Goal: Task Accomplishment & Management: Use online tool/utility

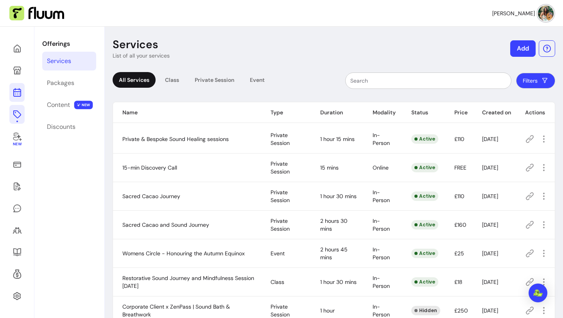
click at [18, 92] on icon at bounding box center [17, 92] width 9 height 9
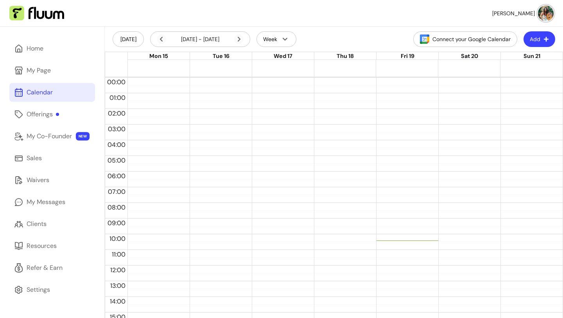
click at [544, 41] on icon "button" at bounding box center [546, 38] width 5 height 5
click at [501, 67] on li "Add Appointment" at bounding box center [516, 72] width 72 height 13
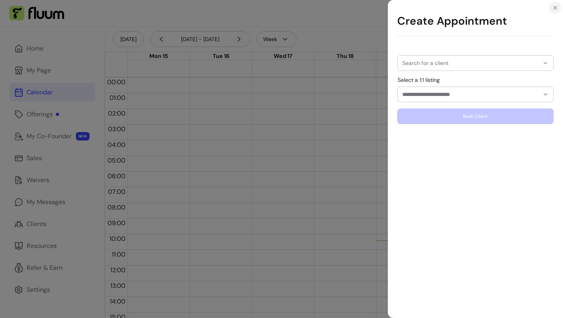
click at [555, 8] on icon "Close" at bounding box center [555, 8] width 6 height 6
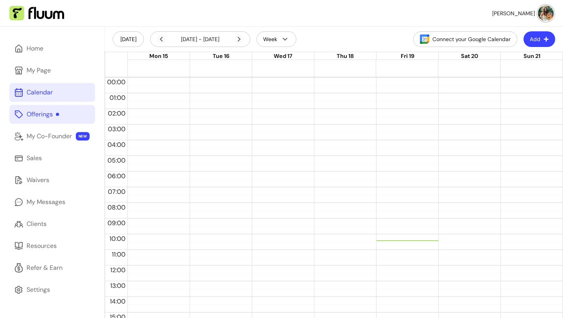
click at [46, 115] on div "Offerings" at bounding box center [43, 114] width 32 height 9
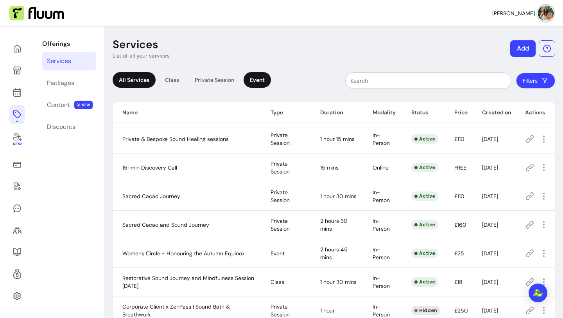
click at [253, 81] on div "Event" at bounding box center [257, 80] width 27 height 16
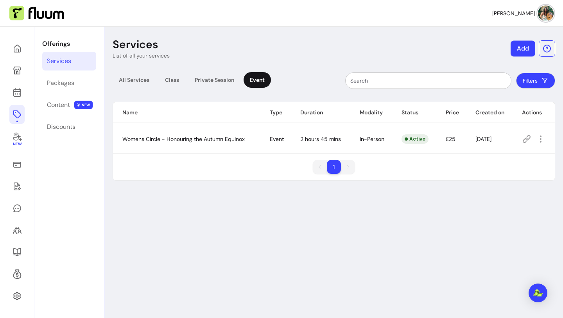
click at [516, 50] on button "Add" at bounding box center [523, 49] width 25 height 16
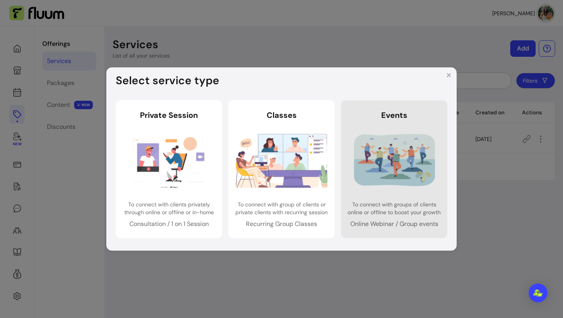
click at [417, 149] on img at bounding box center [395, 160] width 92 height 61
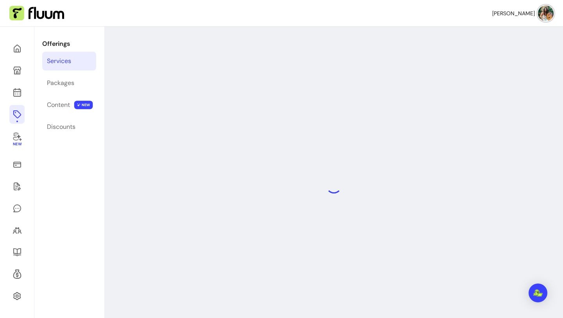
select select "***"
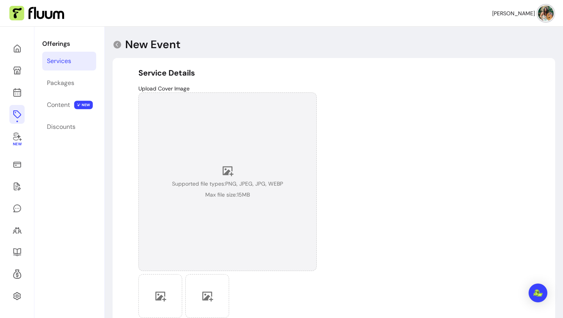
click at [212, 177] on div "Supported file types: PNG, JPEG, JPG, WEBP Max file size: 15 MB" at bounding box center [227, 182] width 111 height 34
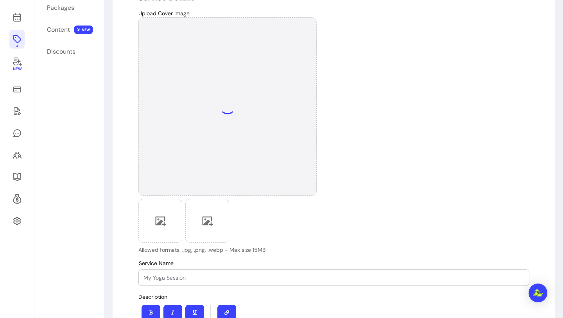
scroll to position [75, 0]
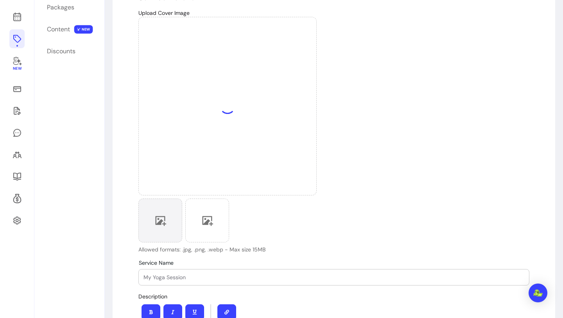
click at [167, 223] on div at bounding box center [160, 220] width 44 height 44
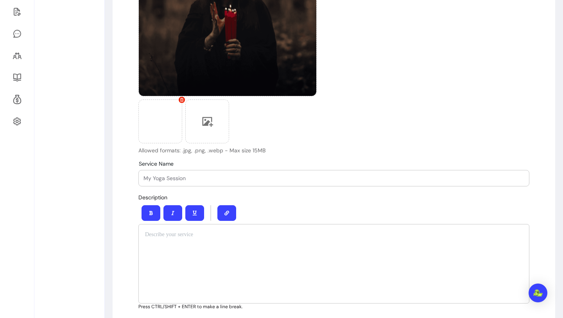
scroll to position [176, 0]
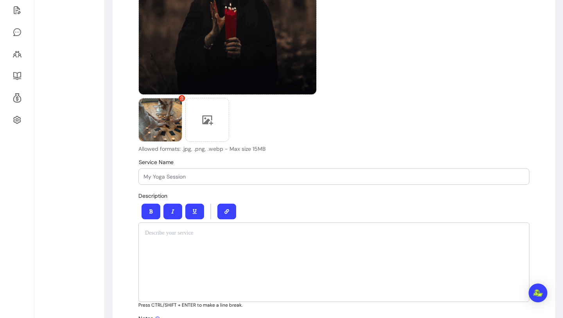
click at [221, 231] on p at bounding box center [334, 233] width 378 height 8
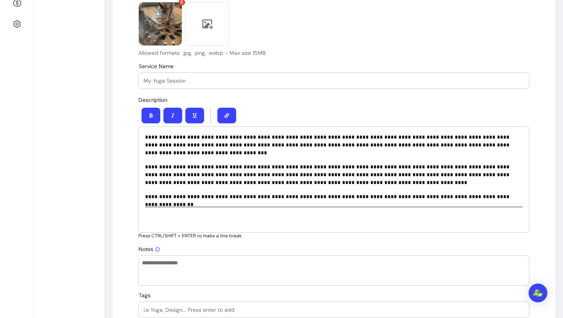
scroll to position [278, 0]
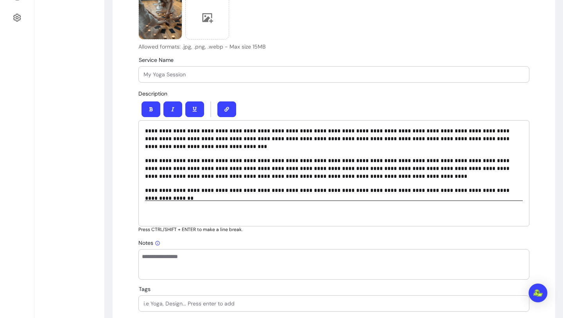
click at [195, 211] on h3 at bounding box center [334, 213] width 378 height 13
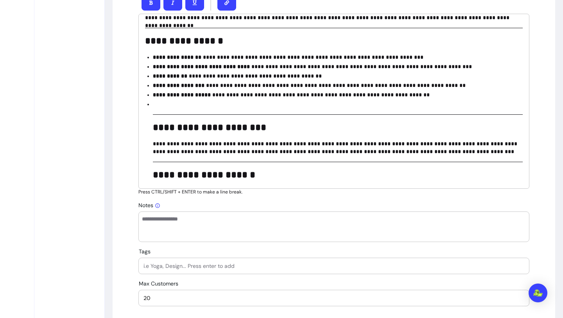
scroll to position [130, 0]
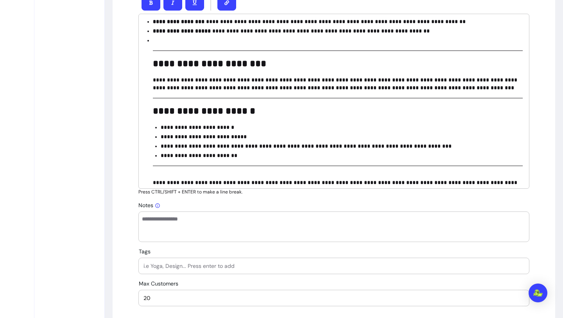
click at [163, 41] on p at bounding box center [338, 40] width 370 height 8
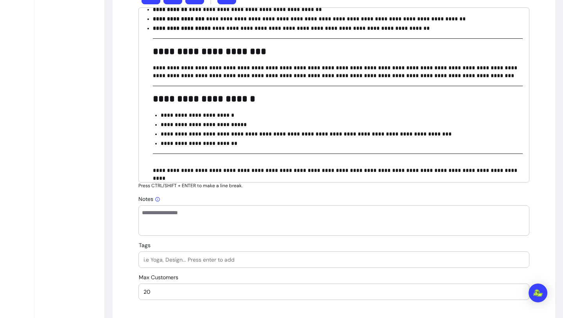
scroll to position [390, 0]
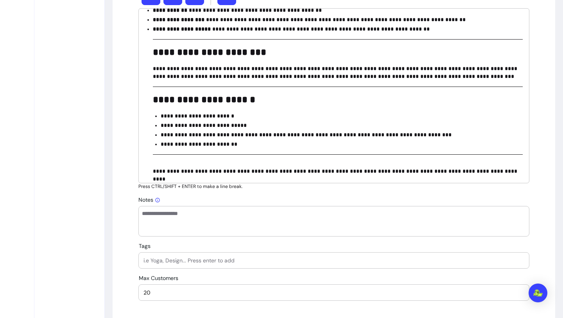
click at [244, 144] on p "**********" at bounding box center [342, 144] width 362 height 8
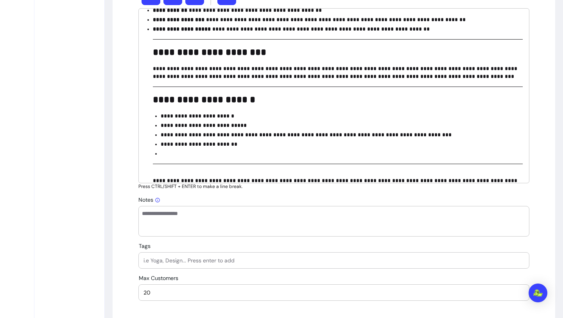
scroll to position [130, 0]
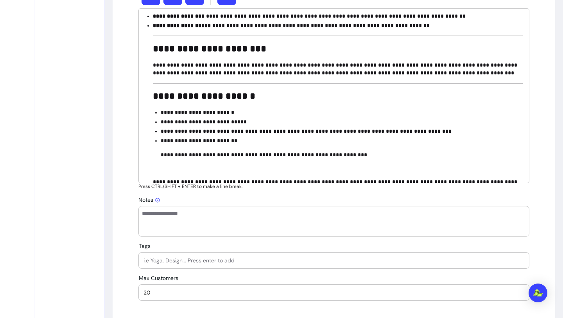
click at [163, 155] on p "**********" at bounding box center [342, 155] width 362 height 8
click at [167, 155] on p "**********" at bounding box center [342, 155] width 362 height 8
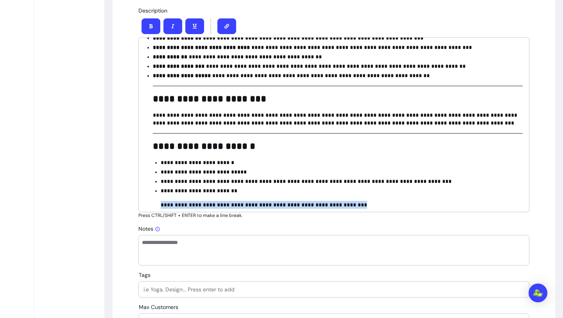
scroll to position [360, 0]
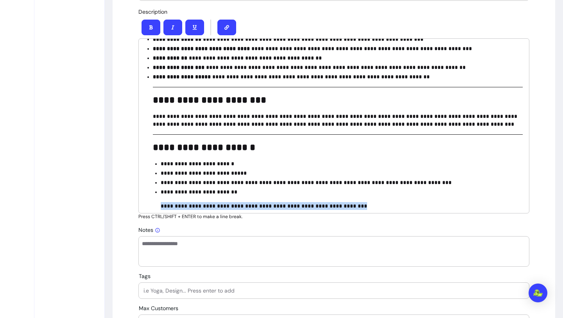
click at [149, 27] on icon "button" at bounding box center [151, 27] width 5 height 5
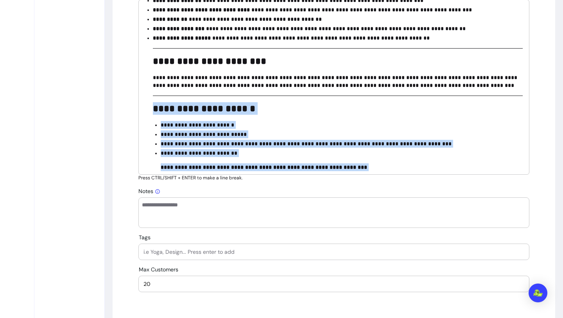
scroll to position [140, 0]
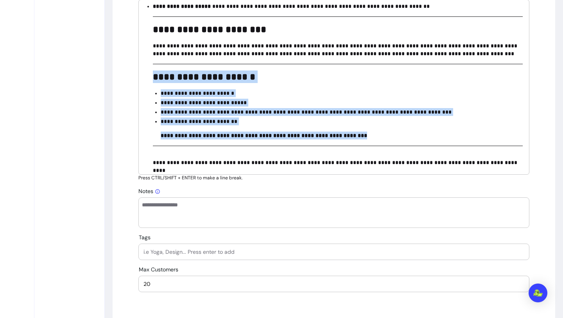
drag, startPoint x: 151, startPoint y: 108, endPoint x: 433, endPoint y: 139, distance: 283.7
click at [433, 139] on ul "**********" at bounding box center [334, 65] width 378 height 201
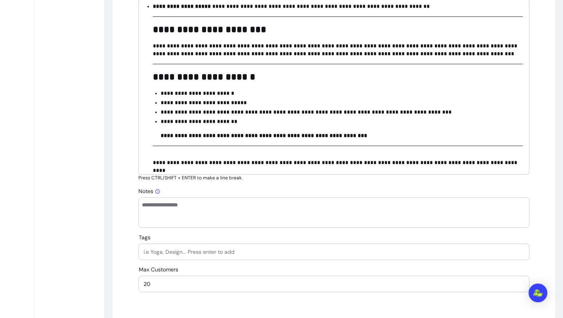
scroll to position [78, 0]
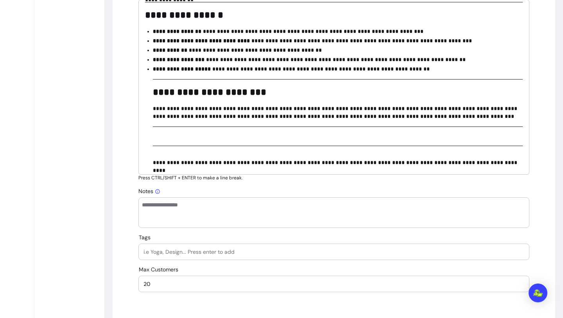
click at [255, 205] on textarea "Notes" at bounding box center [334, 212] width 384 height 23
paste textarea "**********"
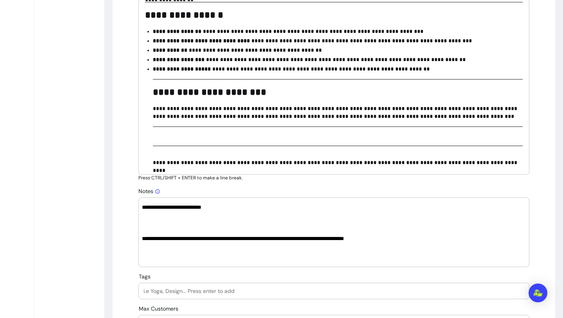
scroll to position [102, 0]
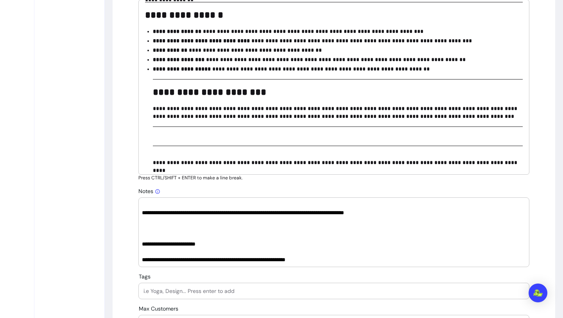
click at [206, 236] on textarea "**********" at bounding box center [334, 232] width 384 height 63
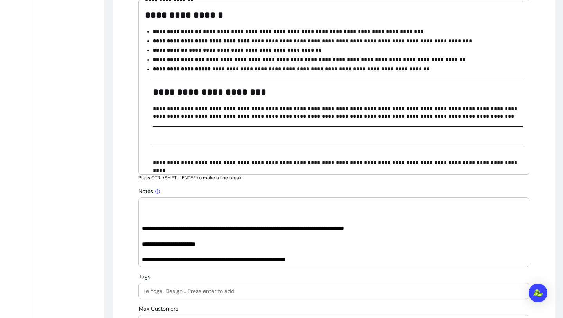
scroll to position [86, 0]
click at [181, 217] on textarea "**********" at bounding box center [334, 232] width 384 height 63
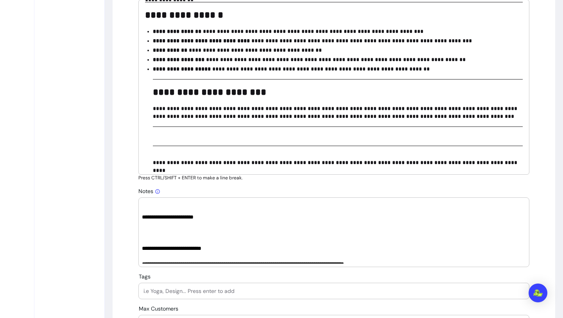
scroll to position [32, 0]
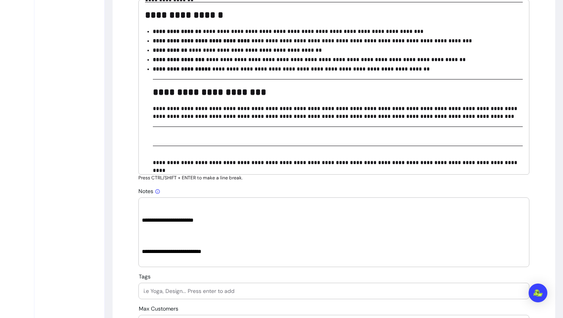
click at [171, 236] on textarea "**********" at bounding box center [334, 232] width 384 height 63
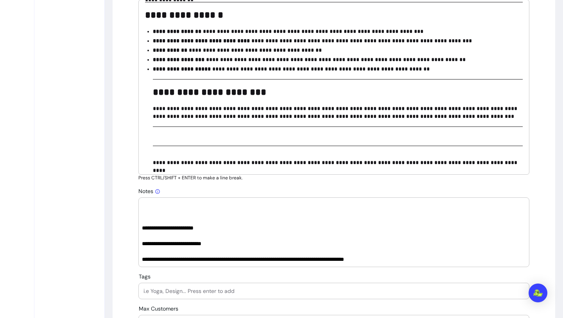
click at [163, 214] on textarea "**********" at bounding box center [334, 232] width 384 height 63
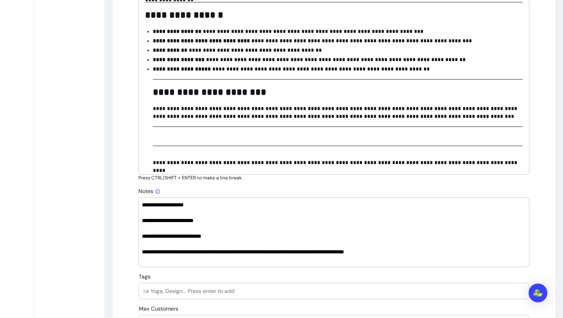
scroll to position [23, 0]
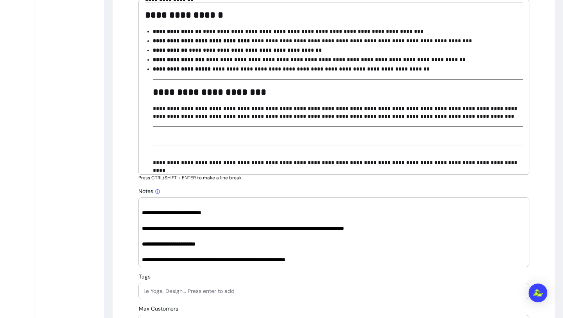
click at [180, 259] on textarea "**********" at bounding box center [334, 232] width 384 height 63
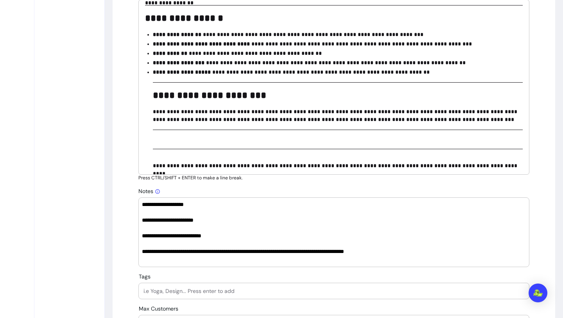
scroll to position [78, 0]
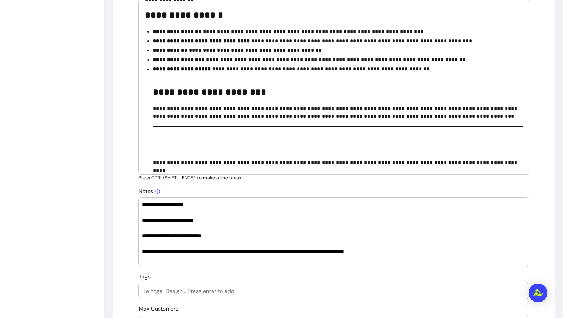
type textarea "**********"
click at [257, 140] on h3 at bounding box center [338, 139] width 370 height 13
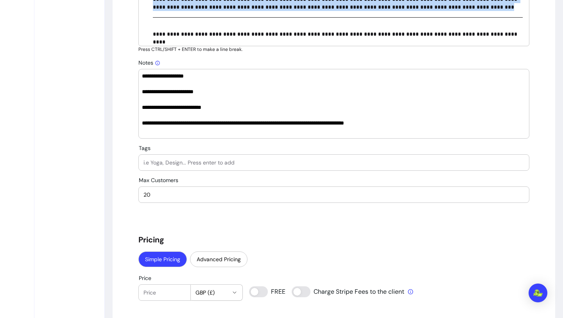
scroll to position [529, 0]
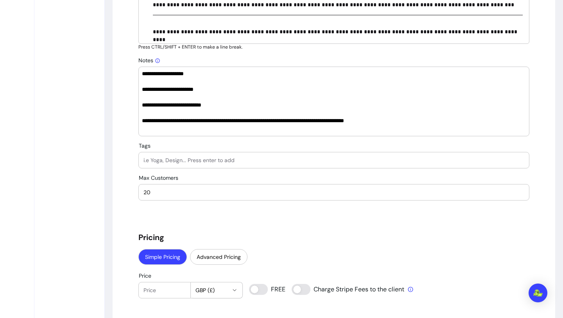
click at [193, 156] on input "Tags" at bounding box center [334, 160] width 381 height 8
type input "Womens circle"
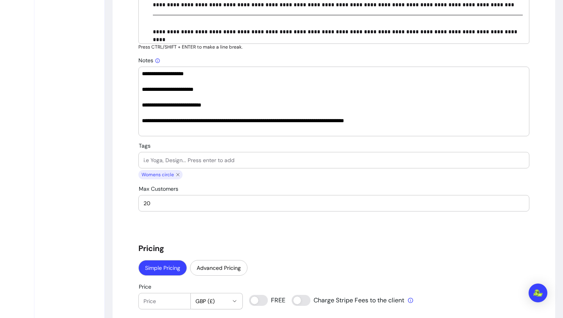
click at [220, 158] on input "Tags" at bounding box center [334, 160] width 381 height 8
type input "Cacao ceremony"
click at [194, 161] on input "Tags" at bounding box center [334, 160] width 381 height 8
click at [163, 301] on input "Price" at bounding box center [165, 301] width 42 height 8
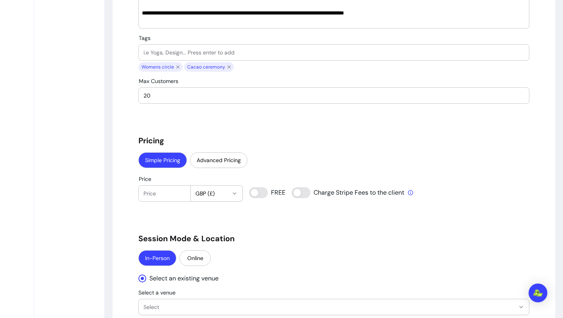
scroll to position [640, 0]
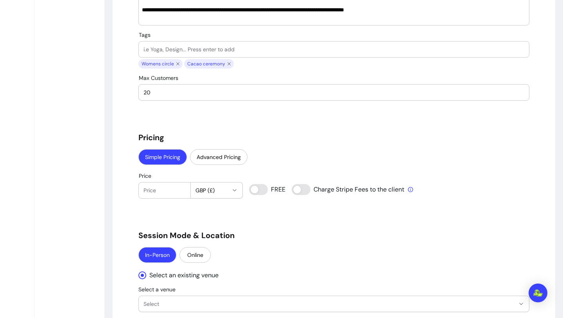
type input "1"
type input "25"
click at [250, 226] on div "**********" at bounding box center [333, 97] width 391 height 1341
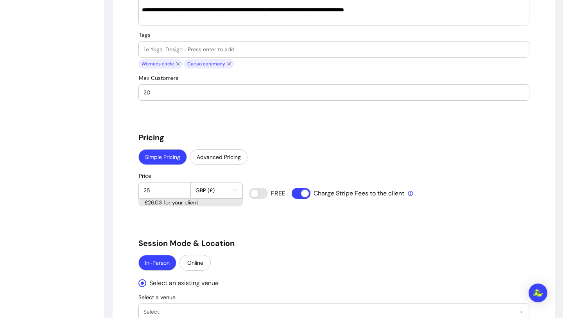
click at [287, 245] on h5 "Session Mode & Location" at bounding box center [333, 242] width 391 height 11
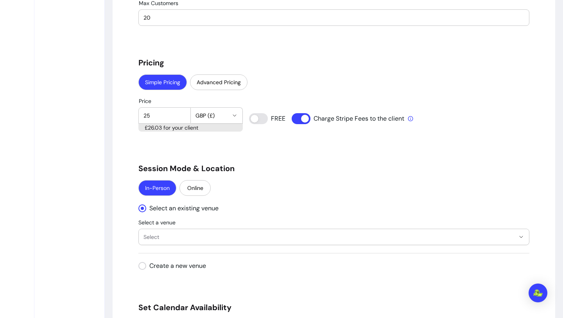
scroll to position [716, 0]
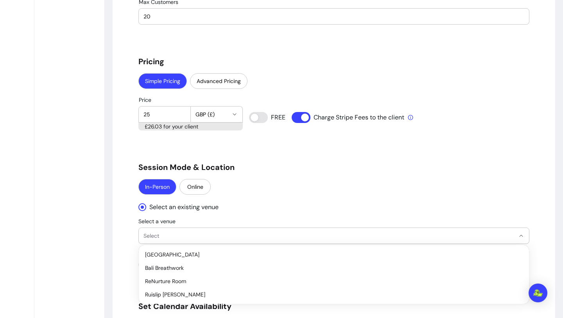
click at [184, 239] on button "Select" at bounding box center [334, 236] width 390 height 16
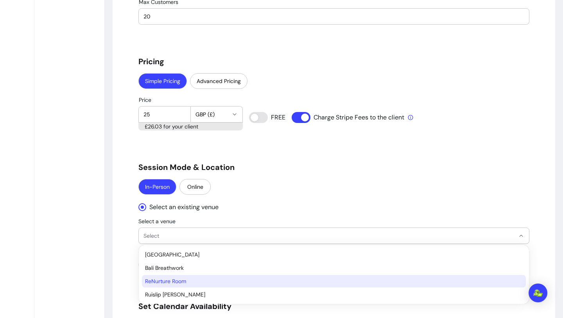
click at [178, 281] on span "ReNurture Room" at bounding box center [330, 281] width 370 height 8
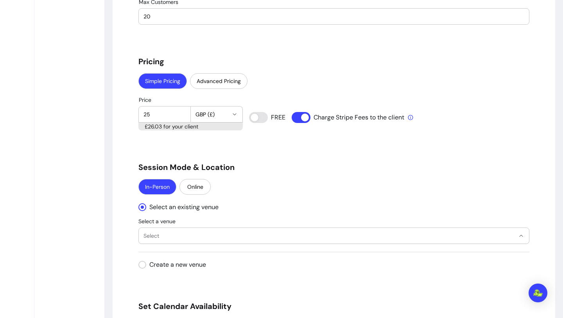
select select "**********"
click at [273, 182] on div "In-Person Online" at bounding box center [333, 187] width 391 height 17
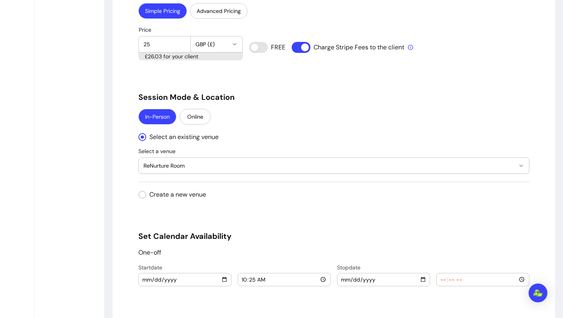
scroll to position [825, 0]
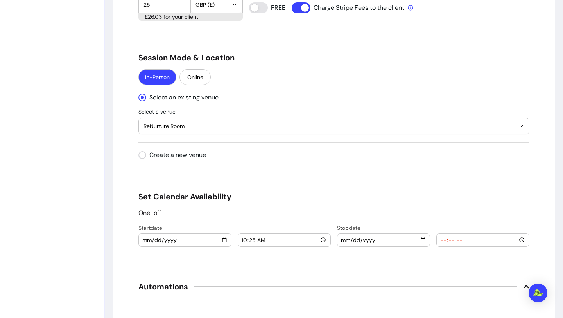
click at [226, 239] on input "2025-09-19" at bounding box center [185, 239] width 86 height 9
type input "2025-10-30"
click at [300, 241] on input "10:25" at bounding box center [284, 239] width 86 height 9
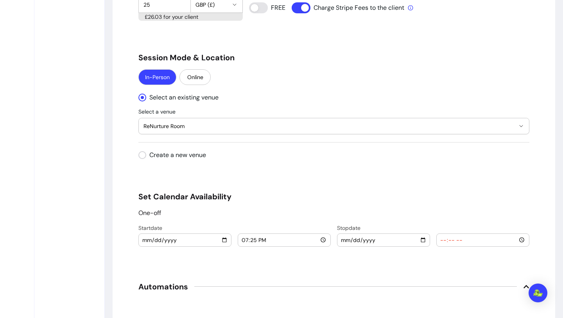
type input "19:00"
click at [368, 242] on input "date" at bounding box center [384, 239] width 86 height 9
click at [349, 238] on input "date" at bounding box center [384, 239] width 86 height 9
click at [347, 239] on input "date" at bounding box center [384, 239] width 86 height 9
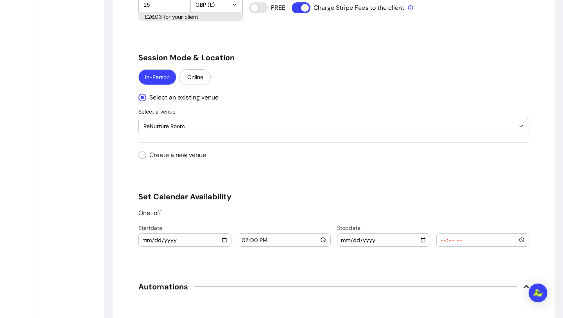
click at [347, 239] on input "date" at bounding box center [384, 239] width 86 height 9
click at [419, 243] on input "date" at bounding box center [384, 239] width 86 height 9
click at [426, 240] on input "date" at bounding box center [384, 239] width 86 height 9
type input "2025-10-30"
click at [460, 241] on input "time" at bounding box center [483, 239] width 86 height 9
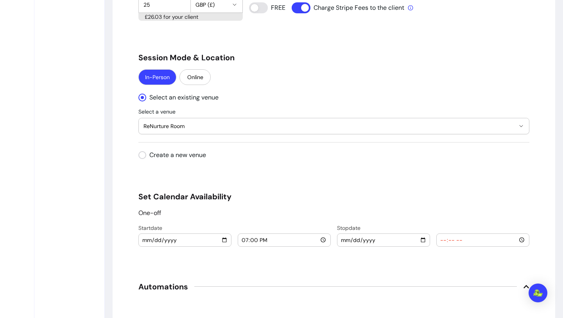
click at [519, 236] on input "time" at bounding box center [483, 239] width 86 height 9
type input "21:45"
click at [505, 212] on div "One-off" at bounding box center [333, 212] width 391 height 9
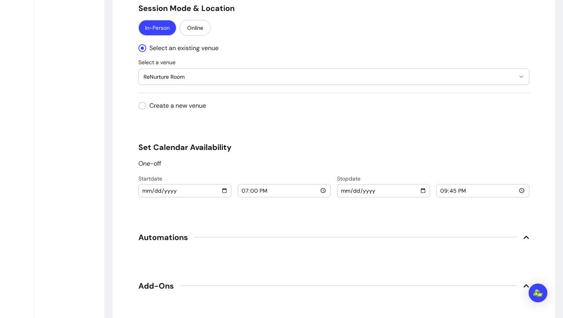
scroll to position [877, 0]
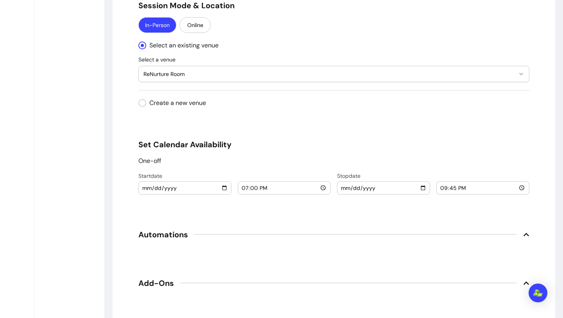
click at [527, 235] on icon at bounding box center [526, 234] width 6 height 6
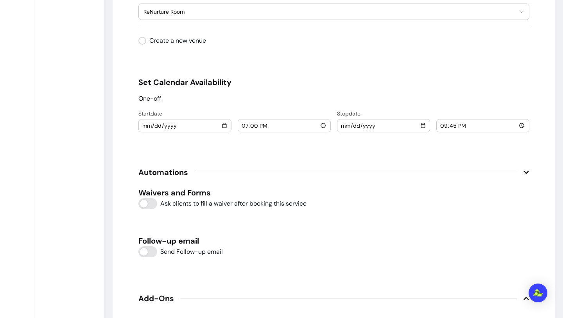
scroll to position [947, 0]
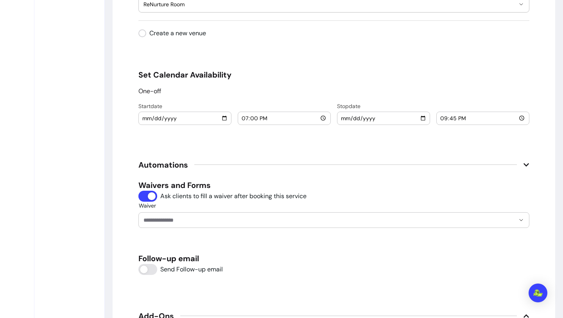
click at [174, 221] on input "Waiver" at bounding box center [323, 220] width 359 height 8
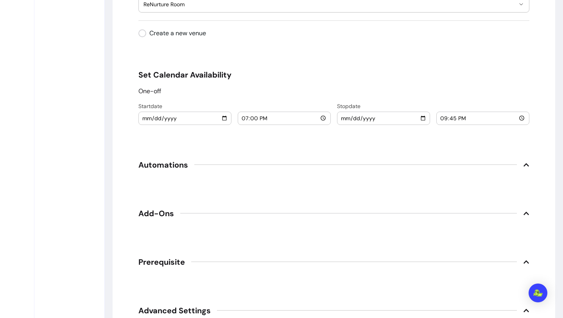
click at [521, 214] on span "Add-Ons" at bounding box center [333, 213] width 391 height 17
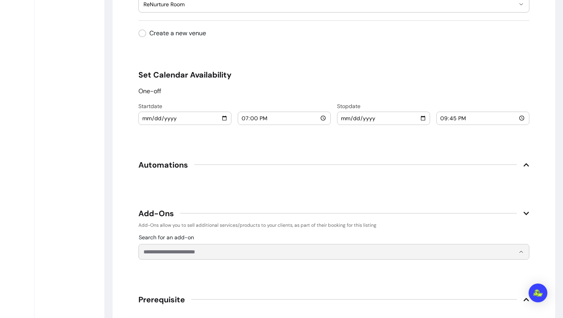
click at [334, 254] on input "Search for an add-on" at bounding box center [330, 252] width 372 height 8
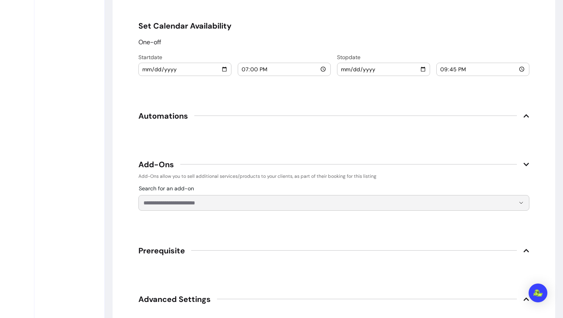
scroll to position [995, 0]
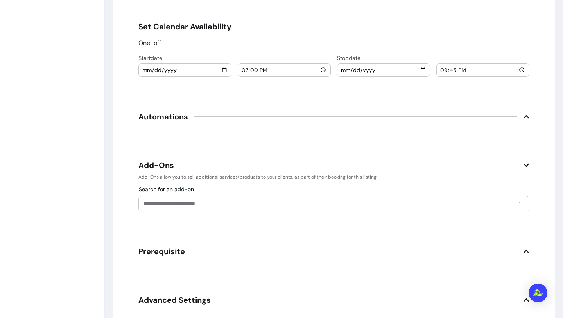
click at [528, 250] on icon at bounding box center [526, 251] width 6 height 6
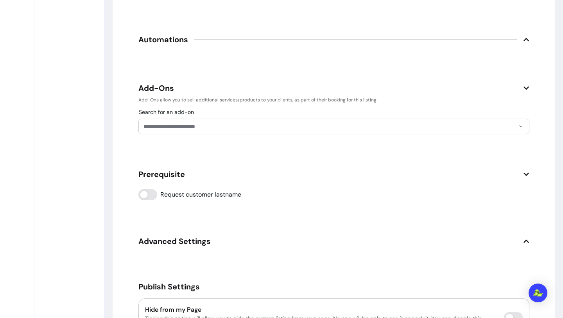
scroll to position [1073, 0]
click at [525, 237] on icon at bounding box center [526, 240] width 6 height 6
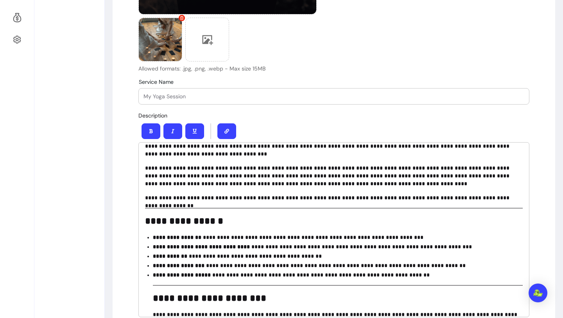
scroll to position [0, 0]
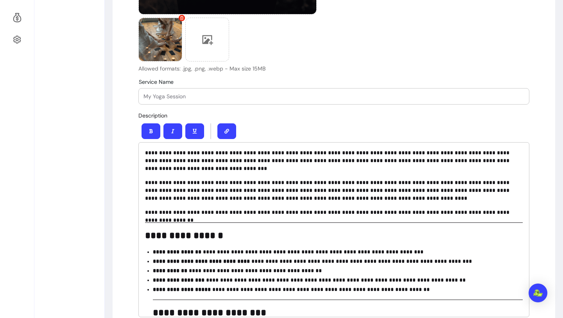
click at [236, 96] on input "Service Name" at bounding box center [334, 96] width 381 height 8
paste input "Samhain Women’s Circle"
drag, startPoint x: 167, startPoint y: 98, endPoint x: 122, endPoint y: 96, distance: 45.0
click at [190, 95] on input "Women’s Circle" at bounding box center [334, 96] width 381 height 8
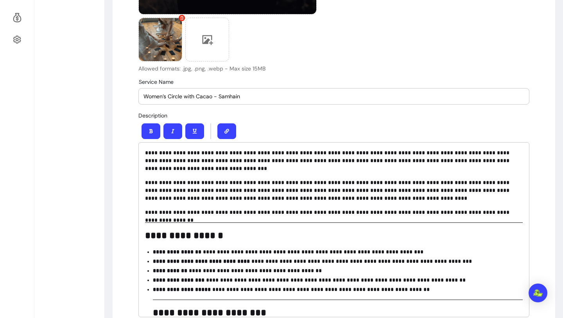
click at [219, 95] on input "Women’s Circle with Cacao - Samhain" at bounding box center [334, 96] width 381 height 8
type input "Women’s Circle with Cacao - Honouring Samhain"
click at [284, 131] on div at bounding box center [333, 131] width 391 height 22
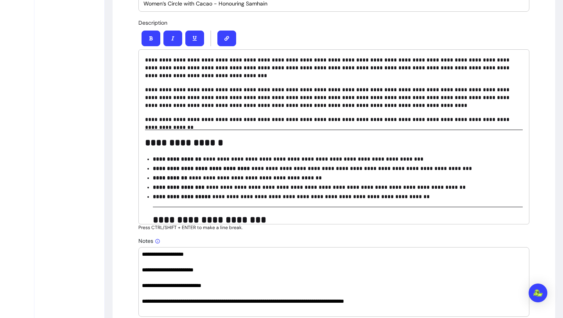
click at [273, 174] on p "**********" at bounding box center [338, 178] width 370 height 8
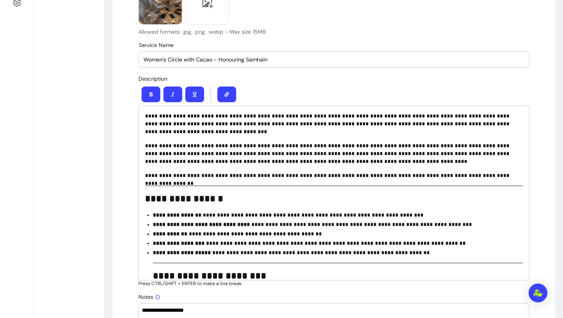
scroll to position [279, 0]
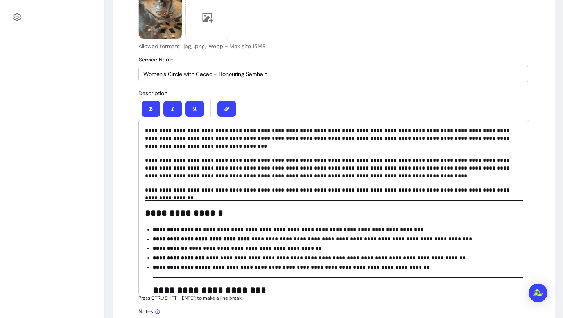
click at [147, 126] on div "**********" at bounding box center [333, 207] width 391 height 175
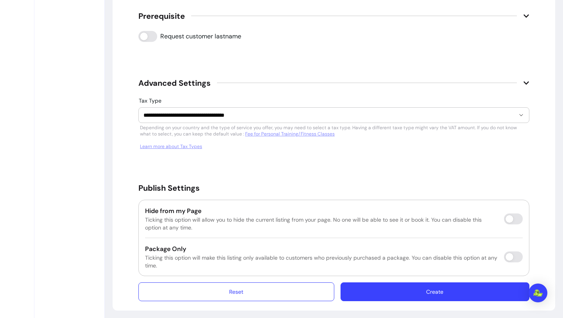
scroll to position [1233, 0]
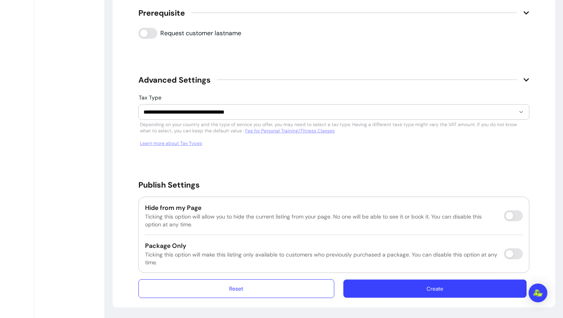
click at [460, 292] on button "Create" at bounding box center [434, 288] width 183 height 18
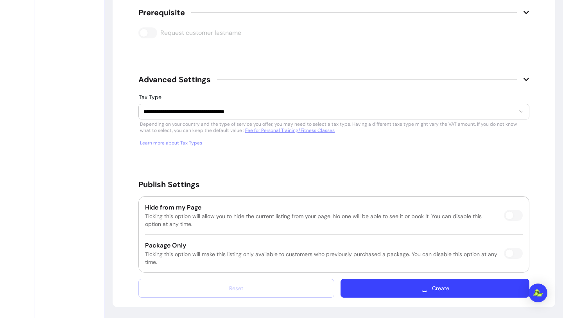
scroll to position [1211, 0]
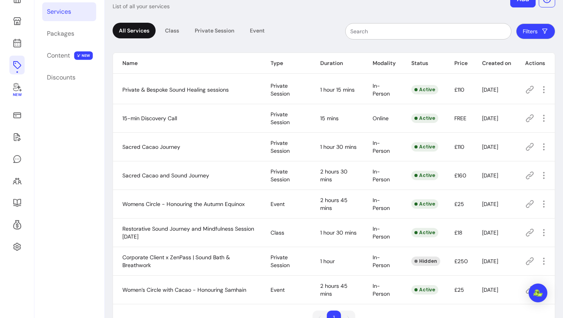
scroll to position [53, 0]
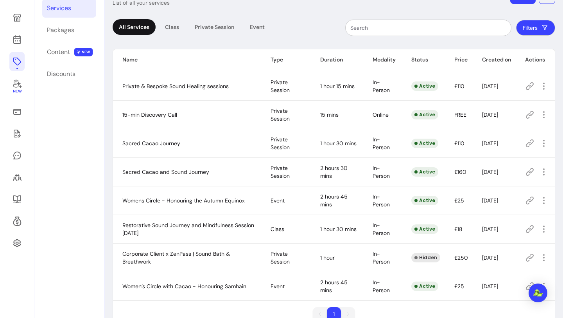
click at [201, 289] on span "Women’s Circle with Cacao - Honouring Samhain" at bounding box center [184, 285] width 124 height 7
copy span "Women’s Circle with Cacao - Honouring Samhain"
click at [544, 284] on body "Ruth H. New Offerings Services Packages Content NEW Discounts Services List of …" at bounding box center [281, 159] width 563 height 318
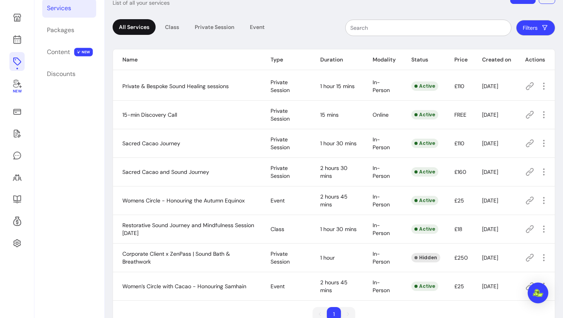
click at [546, 282] on body "Ruth H. New Offerings Services Packages Content NEW Discounts Services List of …" at bounding box center [281, 159] width 563 height 318
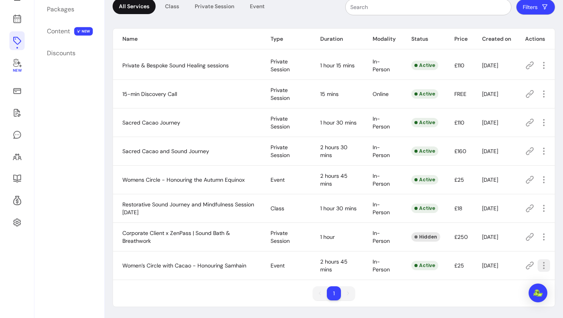
click at [538, 267] on button "button" at bounding box center [544, 265] width 13 height 13
click at [503, 192] on span "Amend" at bounding box center [515, 194] width 57 height 8
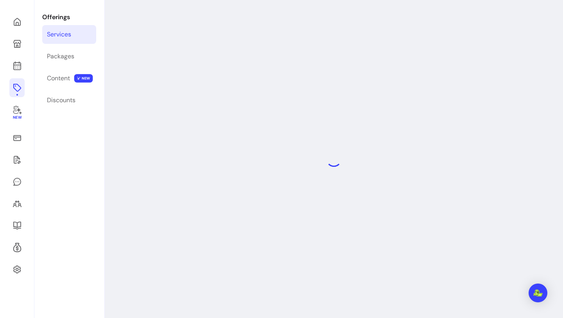
scroll to position [74, 0]
select select "***"
select select "**********"
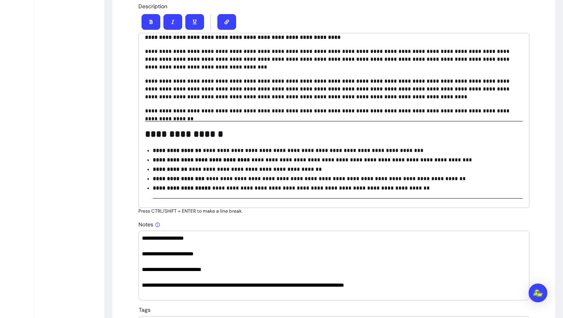
scroll to position [7, 0]
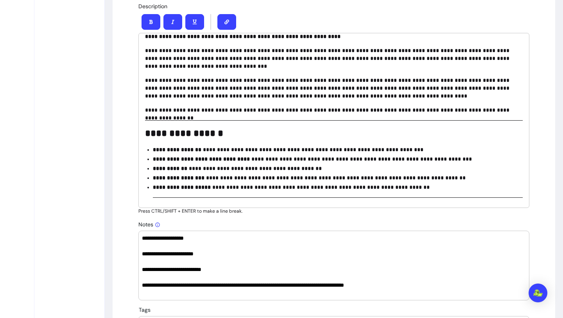
click at [263, 70] on p "**********" at bounding box center [334, 58] width 378 height 23
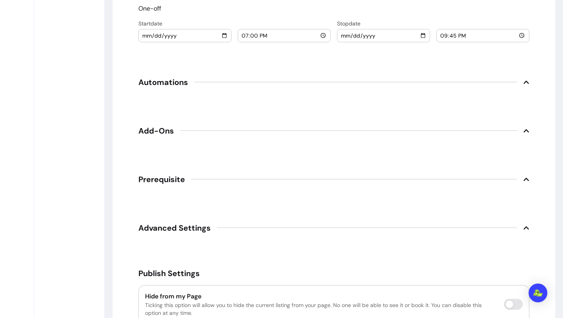
scroll to position [1118, 0]
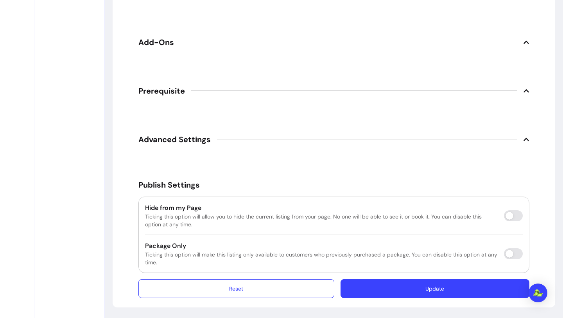
click at [445, 287] on button "Update" at bounding box center [435, 288] width 189 height 19
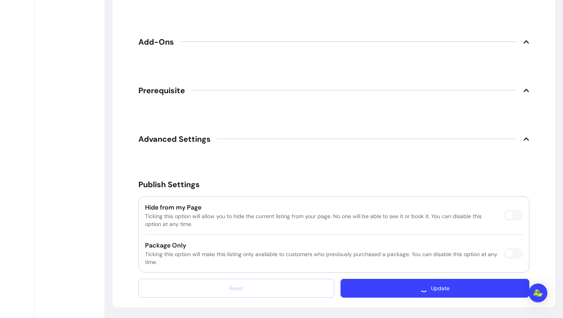
scroll to position [1096, 0]
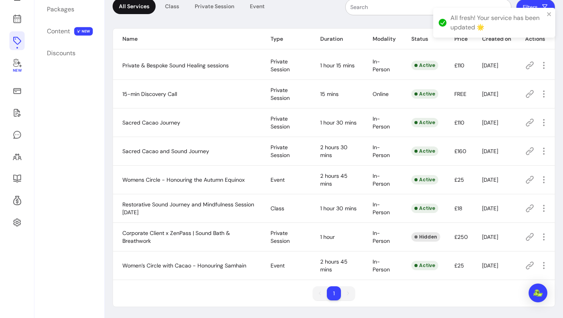
scroll to position [74, 0]
click at [530, 266] on icon at bounding box center [530, 265] width 8 height 8
click at [543, 211] on icon "button" at bounding box center [543, 207] width 9 height 9
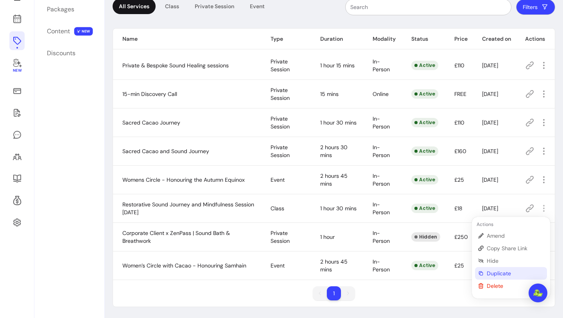
click at [501, 275] on span "Duplicate" at bounding box center [515, 273] width 57 height 8
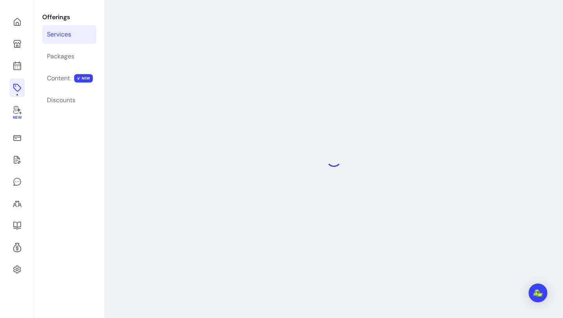
select select "**"
select select "***"
select select "**********"
select select "******"
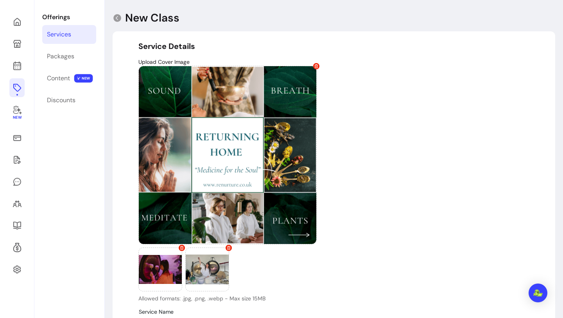
scroll to position [74, 0]
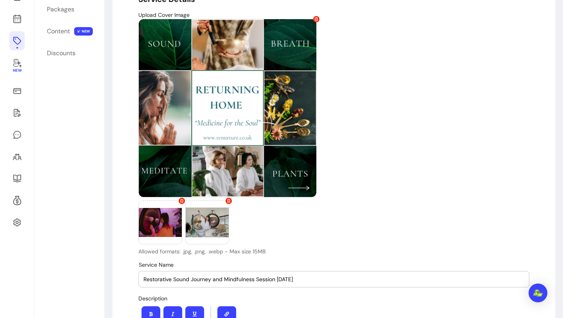
type input "**********"
click at [275, 275] on input "Restorative Sound Journey and Mindfulness Session [DATE]" at bounding box center [334, 279] width 381 height 8
drag, startPoint x: 278, startPoint y: 278, endPoint x: 307, endPoint y: 273, distance: 29.3
click at [307, 273] on div "Restorative Sound Journey and Mindfulness Session [DATE]" at bounding box center [334, 279] width 381 height 16
click at [318, 282] on input "Restorative Sound Journey and Mindfulness Session [DATE]" at bounding box center [334, 279] width 381 height 8
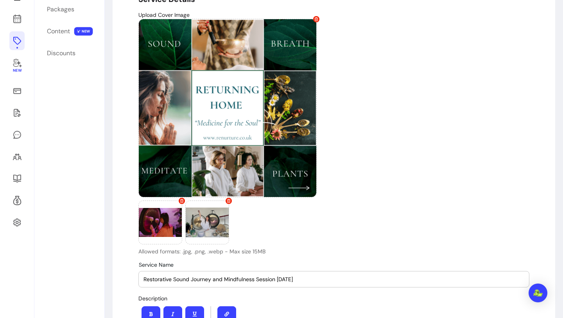
drag, startPoint x: 278, startPoint y: 280, endPoint x: 326, endPoint y: 280, distance: 48.5
click at [326, 280] on input "Restorative Sound Journey and Mindfulness Session [DATE]" at bounding box center [334, 279] width 381 height 8
type input "Restorative Sound Journey and Mindfulness Session [DATE]"
click at [420, 241] on div "Upload Cover Image Allowed formats: .jpg, .png, .webp - Max size 15MB" at bounding box center [333, 133] width 391 height 244
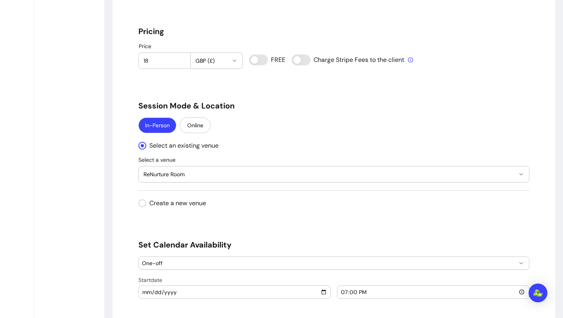
scroll to position [704, 0]
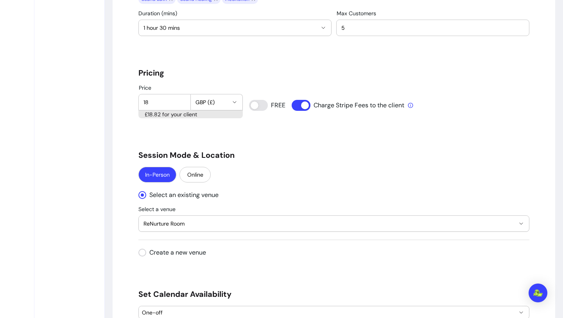
click at [299, 174] on div "In-Person Online" at bounding box center [333, 175] width 391 height 17
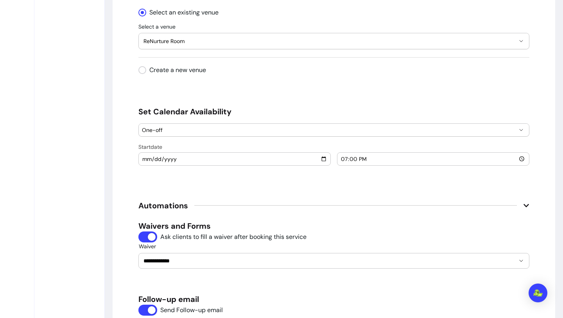
scroll to position [906, 0]
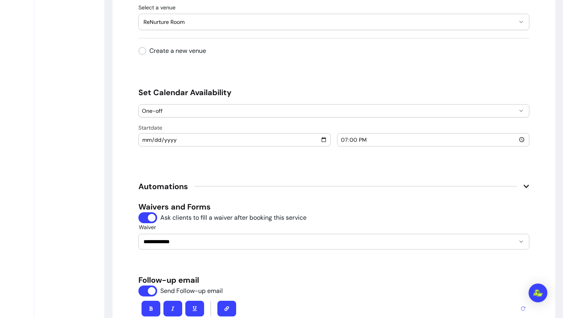
click at [318, 142] on input "2025-09-25" at bounding box center [234, 139] width 185 height 9
click at [325, 140] on input "2025-09-25" at bounding box center [234, 139] width 185 height 9
type input "2025-10-09"
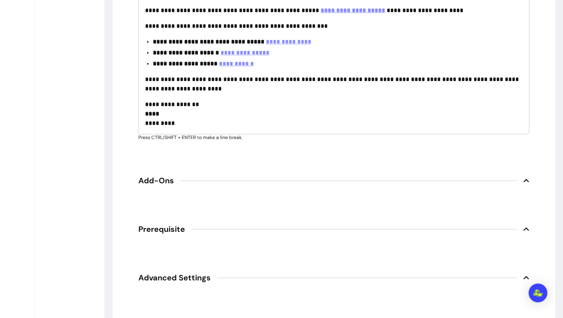
scroll to position [1404, 0]
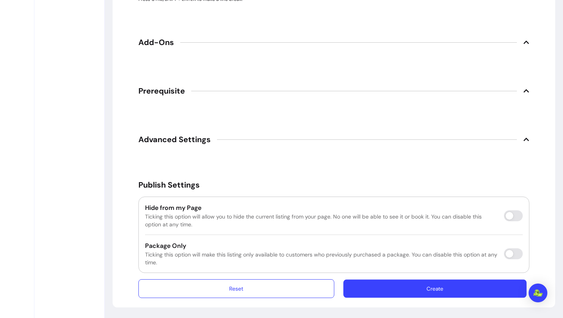
click at [408, 289] on button "Create" at bounding box center [434, 288] width 183 height 18
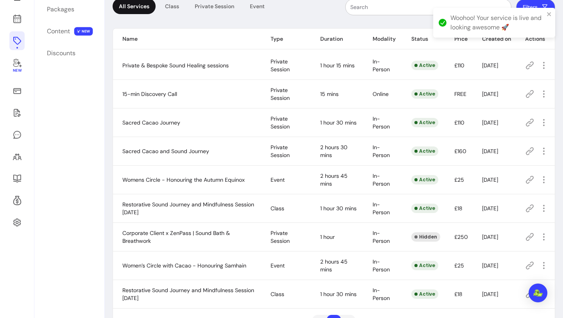
scroll to position [102, 0]
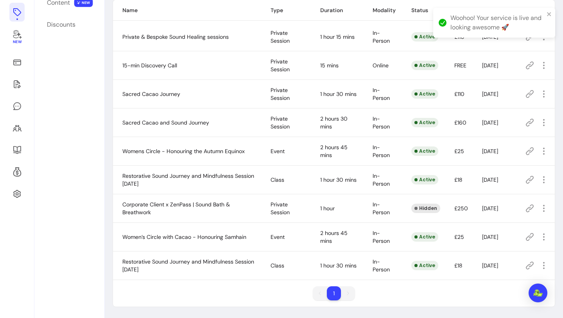
click at [529, 264] on icon at bounding box center [529, 265] width 9 height 9
click at [529, 268] on icon at bounding box center [530, 265] width 8 height 8
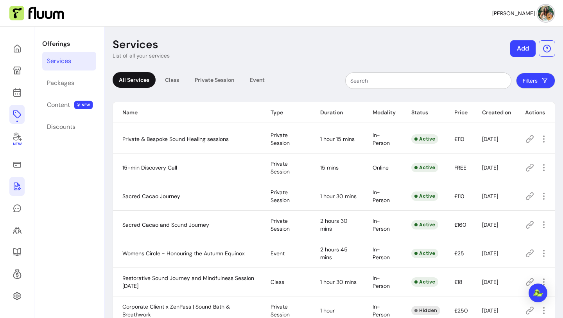
scroll to position [102, 0]
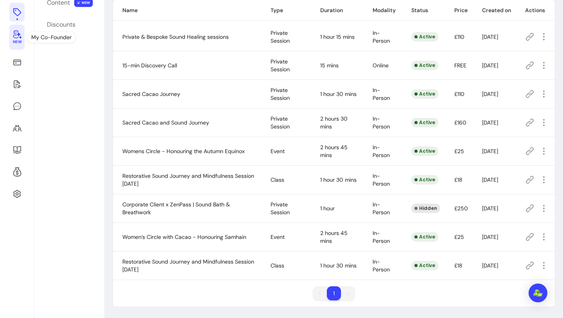
click at [15, 40] on span "New" at bounding box center [17, 42] width 9 height 5
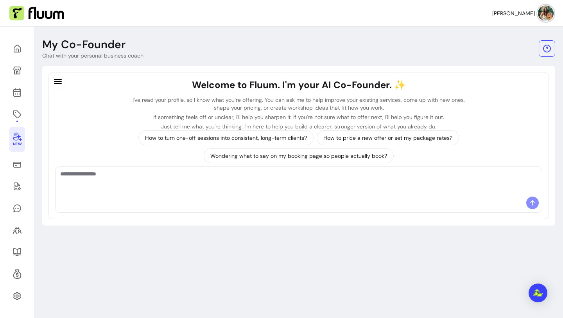
click at [183, 184] on textarea "Ask me anything..." at bounding box center [298, 181] width 477 height 23
paste textarea "**********"
click at [105, 175] on textarea "**********" at bounding box center [298, 181] width 477 height 23
click at [262, 171] on textarea "**********" at bounding box center [298, 181] width 477 height 23
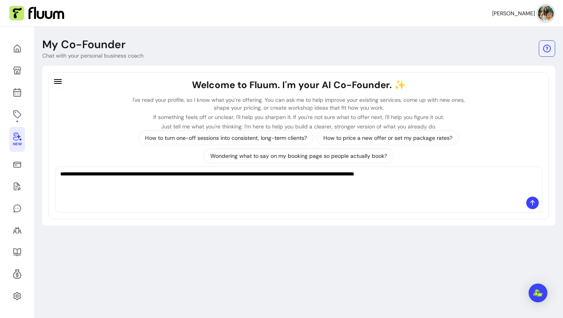
paste textarea "**********"
click at [440, 172] on textarea "**********" at bounding box center [298, 181] width 477 height 23
click at [513, 177] on textarea "**********" at bounding box center [298, 181] width 477 height 23
click at [125, 182] on textarea "**********" at bounding box center [298, 181] width 477 height 23
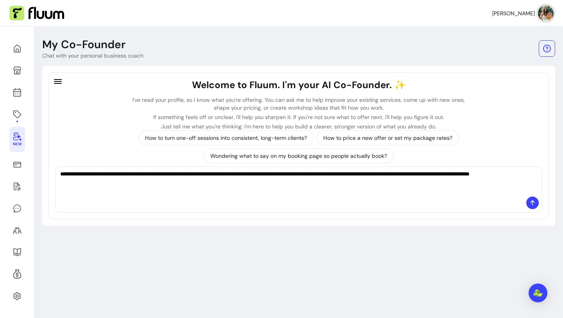
type textarea "**********"
click at [537, 202] on span at bounding box center [533, 202] width 13 height 13
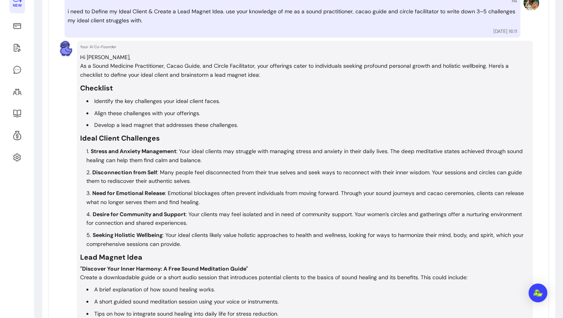
scroll to position [140, 0]
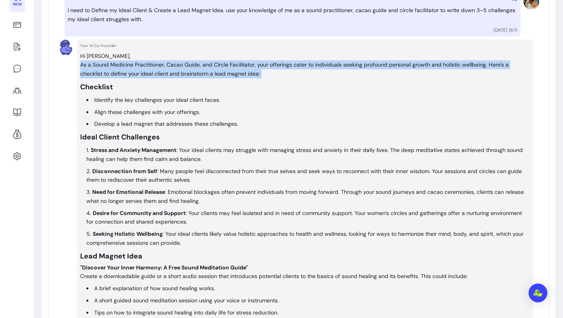
drag, startPoint x: 79, startPoint y: 62, endPoint x: 285, endPoint y: 79, distance: 206.9
click at [285, 79] on div "Your AI Co-Founder Hi Ruth, As a Sound Medicine Practitioner, Cacao Guide, and …" at bounding box center [305, 195] width 456 height 311
copy div "As a Sound Medicine Practitioner, Cacao Guide, and Circle Facilitator, your off…"
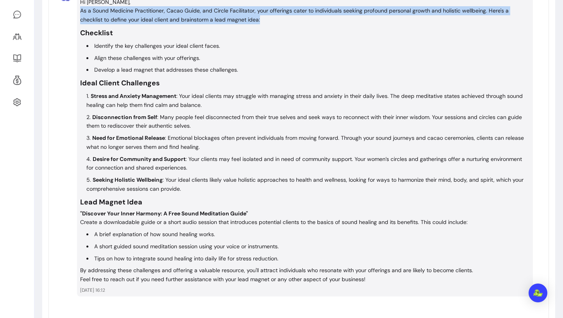
scroll to position [153, 0]
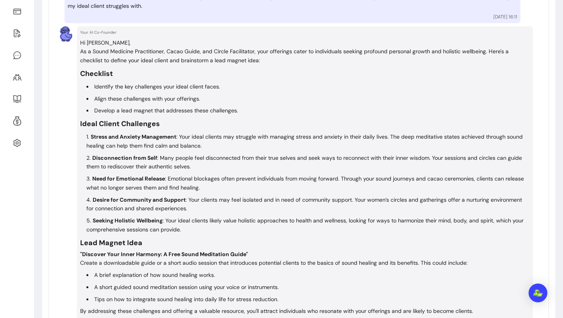
click at [85, 56] on p "As a Sound Medicine Practitioner, Cacao Guide, and Circle Facilitator, your off…" at bounding box center [305, 56] width 450 height 18
click at [145, 72] on h3 "Checklist" at bounding box center [305, 73] width 450 height 11
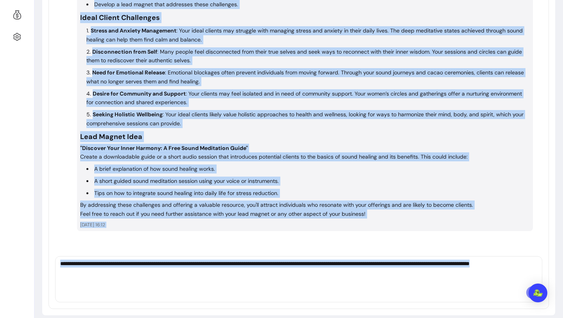
scroll to position [267, 0]
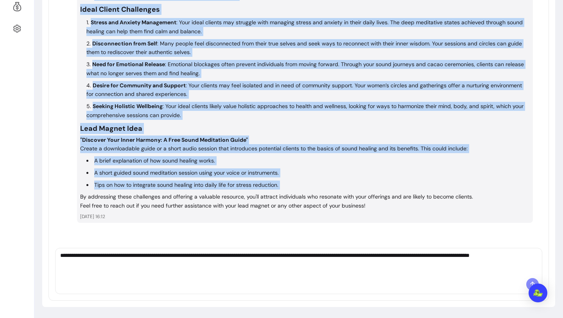
drag, startPoint x: 82, startPoint y: 74, endPoint x: 390, endPoint y: 190, distance: 328.9
click at [390, 190] on div "Hi Ruth, As a Sound Medicine Practitioner, Cacao Guide, and Circle Facilitator,…" at bounding box center [305, 67] width 450 height 286
copy div "Checklist Identify the key challenges your ideal client faces. Align these chal…"
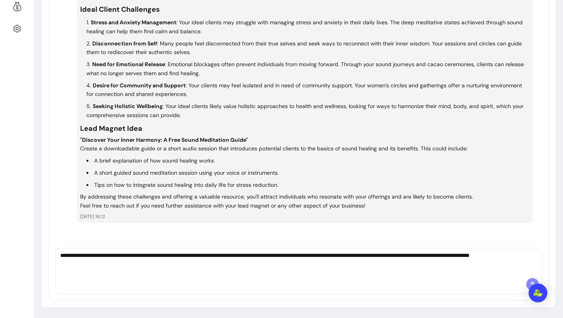
click at [213, 253] on textarea "**********" at bounding box center [298, 262] width 477 height 23
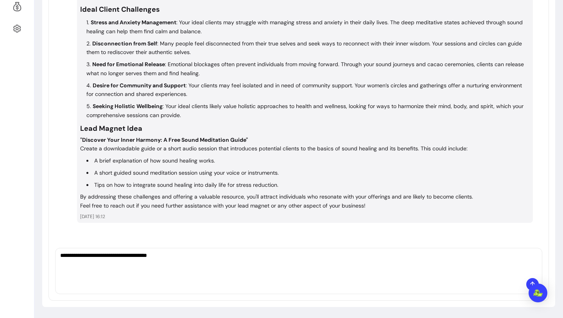
type textarea "**********"
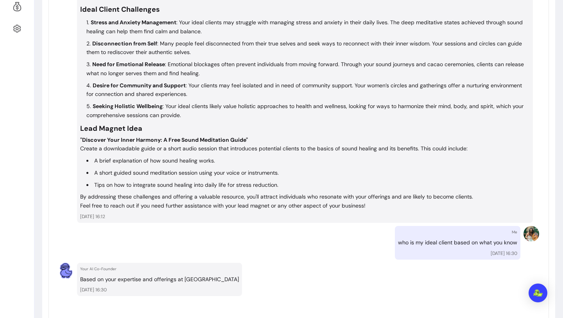
click at [415, 243] on p "who is my ideal client based on what you know" at bounding box center [457, 242] width 119 height 9
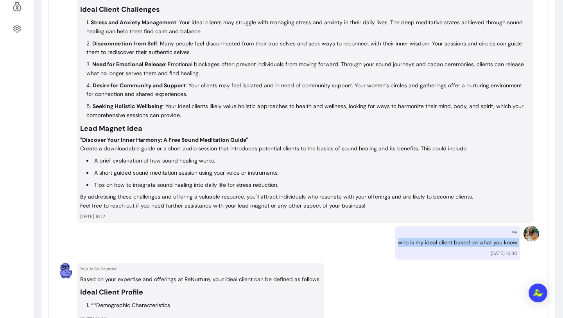
copy p "who is my ideal client based on what you know"
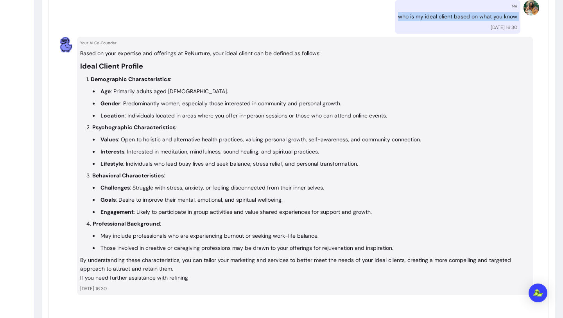
scroll to position [502, 0]
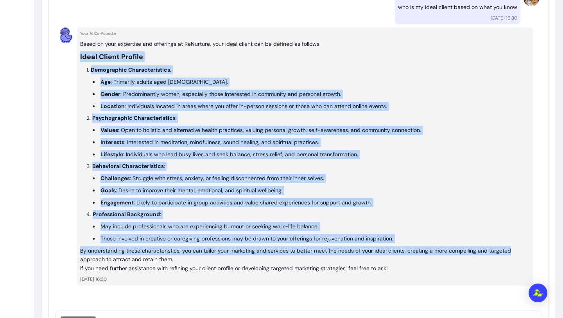
drag, startPoint x: 81, startPoint y: 56, endPoint x: 521, endPoint y: 250, distance: 481.3
click at [521, 250] on div "Based on your expertise and offerings at ReNurture, your ideal client can be de…" at bounding box center [305, 156] width 450 height 233
copy div "Ideal Client Profile Demographic Characteristics : Age : Primarily adults aged …"
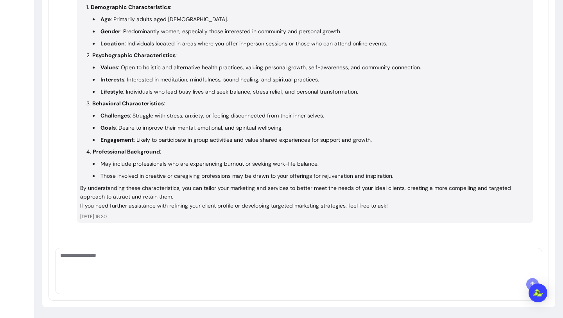
click at [194, 261] on textarea "Ask me anything..." at bounding box center [298, 262] width 477 height 23
type textarea "**********"
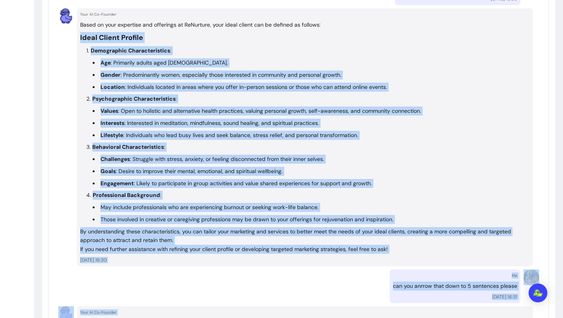
scroll to position [552, 0]
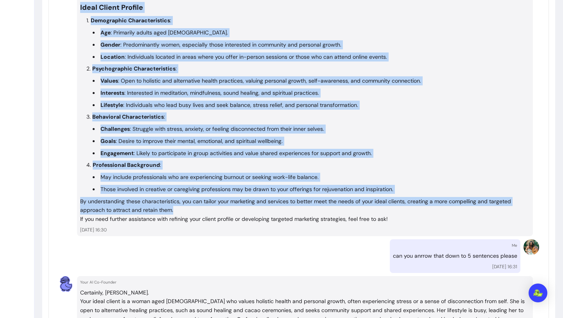
drag, startPoint x: 80, startPoint y: 122, endPoint x: 487, endPoint y: 207, distance: 415.6
click at [487, 207] on div "Your AI Co-Founder Based on your expertise and offerings at ReNurture, your ide…" at bounding box center [305, 107] width 456 height 258
copy div "Ideal Client Profile Demographic Characteristics : Age : Primarily adults aged …"
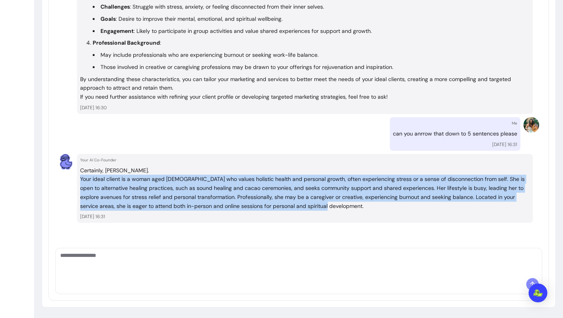
drag, startPoint x: 79, startPoint y: 177, endPoint x: 335, endPoint y: 206, distance: 257.1
click at [335, 206] on div "Your AI Co-Founder Certainly, Ruth. Your ideal client is a woman aged 25-55 who…" at bounding box center [305, 188] width 456 height 69
copy p "Your ideal client is a woman aged 25-55 who values holistic health and personal…"
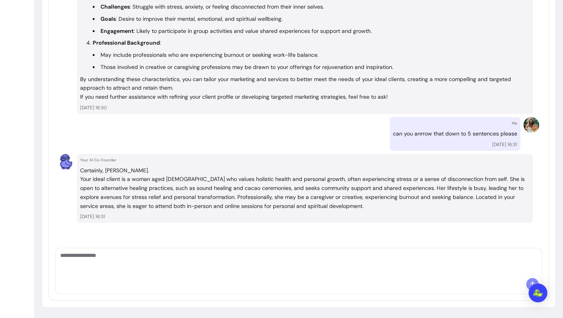
click at [156, 190] on p "Your ideal client is a woman aged 25-55 who values holistic health and personal…" at bounding box center [305, 192] width 450 height 36
click at [157, 190] on p "Your ideal client is a woman aged 25-55 who values holistic health and personal…" at bounding box center [305, 192] width 450 height 36
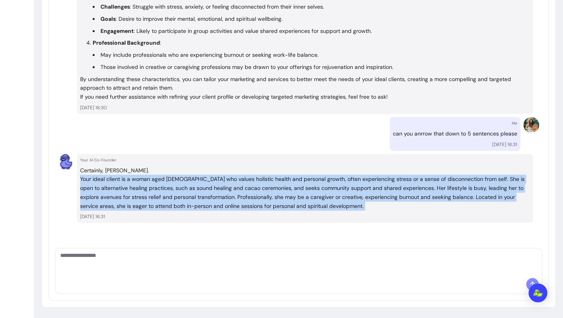
click at [157, 190] on p "Your ideal client is a woman aged 25-55 who values holistic health and personal…" at bounding box center [305, 192] width 450 height 36
copy p "Your ideal client is a woman aged 25-55 who values holistic health and personal…"
click at [125, 261] on textarea "Ask me anything..." at bounding box center [298, 262] width 477 height 23
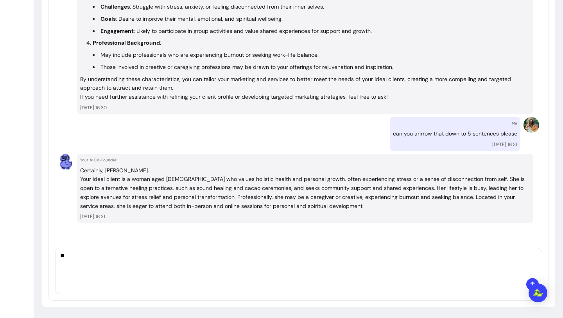
type textarea "*"
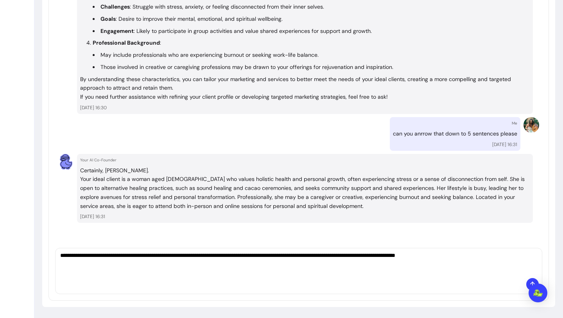
click at [419, 254] on textarea "**********" at bounding box center [298, 262] width 477 height 23
click at [136, 266] on textarea "**********" at bounding box center [298, 262] width 477 height 23
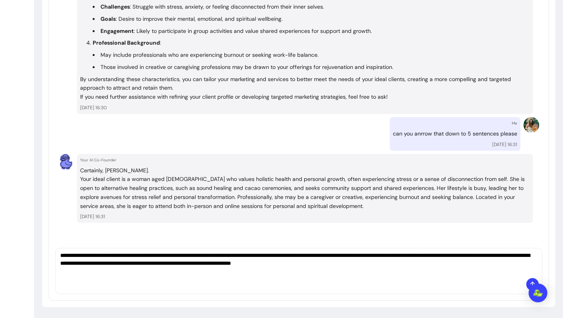
type textarea "**********"
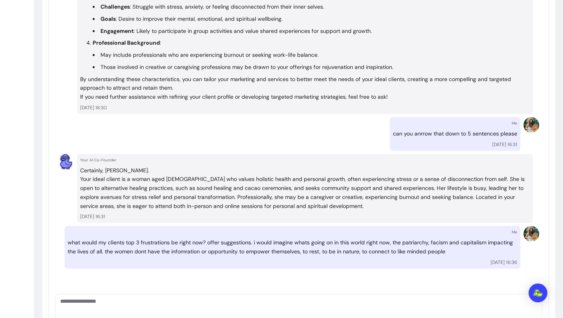
click at [92, 237] on div "Me what would my clients top 3 frustrations be right now? offer suggestions. i …" at bounding box center [293, 247] width 456 height 43
click at [92, 239] on p "what would my clients top 3 frustrations be right now? offer suggestions. i wou…" at bounding box center [293, 247] width 450 height 18
click at [94, 244] on p "what would my clients top 3 frustrations be right now? offer suggestions. i wou…" at bounding box center [293, 247] width 450 height 18
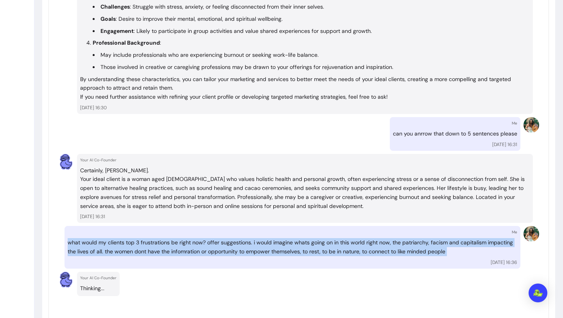
click at [94, 244] on p "what would my clients top 3 frustrations be right now? offer suggestions. i wou…" at bounding box center [293, 247] width 450 height 18
copy p "what would my clients top 3 frustrations be right now? offer suggestions. i wou…"
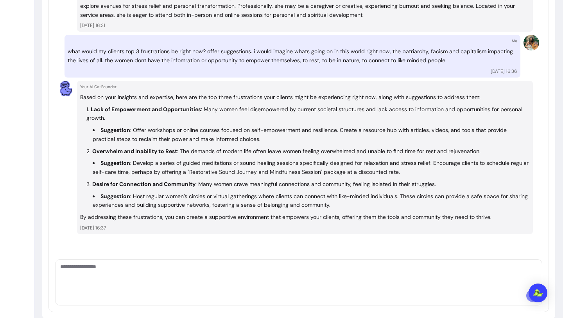
scroll to position [866, 0]
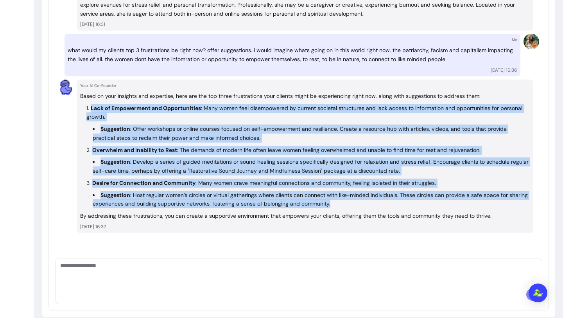
drag, startPoint x: 86, startPoint y: 107, endPoint x: 362, endPoint y: 205, distance: 293.1
click at [362, 205] on ol "Lack of Empowerment and Opportunities : Many women feel disempowered by current…" at bounding box center [305, 156] width 450 height 105
copy ol "Lack of Empowerment and Opportunities : Many women feel disempowered by current…"
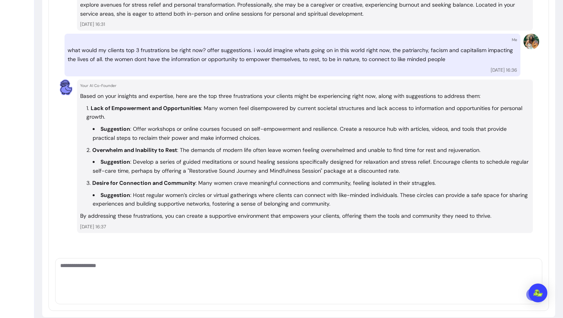
click at [166, 267] on textarea "Ask me anything..." at bounding box center [298, 272] width 477 height 23
paste textarea "**********"
type textarea "**********"
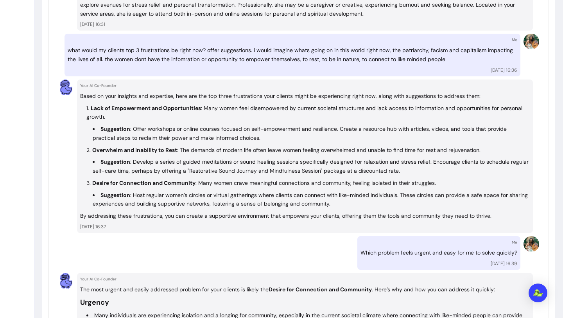
scroll to position [1055, 0]
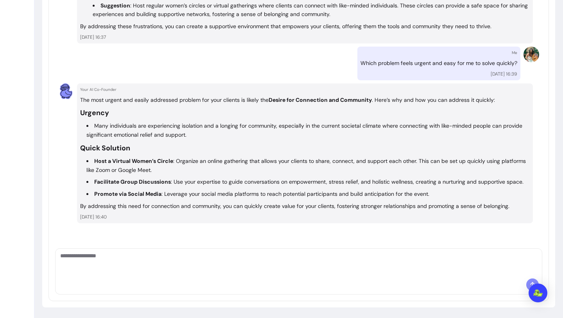
click at [82, 113] on h3 "Urgency" at bounding box center [305, 112] width 450 height 11
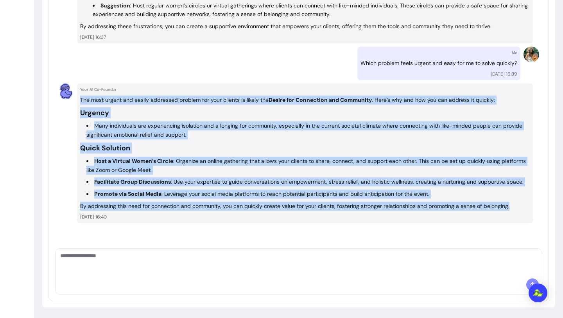
drag, startPoint x: 81, startPoint y: 99, endPoint x: 518, endPoint y: 207, distance: 450.3
click at [518, 207] on div "The most urgent and easily addressed problem for your clients is likely the Des…" at bounding box center [305, 152] width 450 height 115
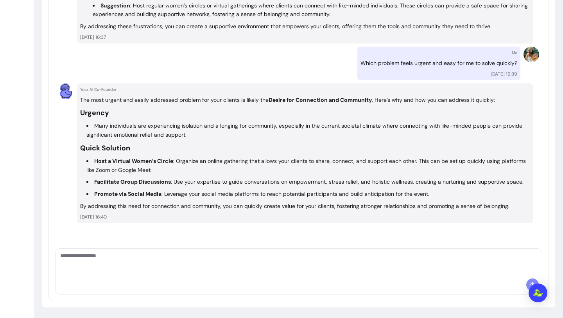
click at [106, 102] on p "The most urgent and easily addressed problem for your clients is likely the Des…" at bounding box center [305, 99] width 450 height 9
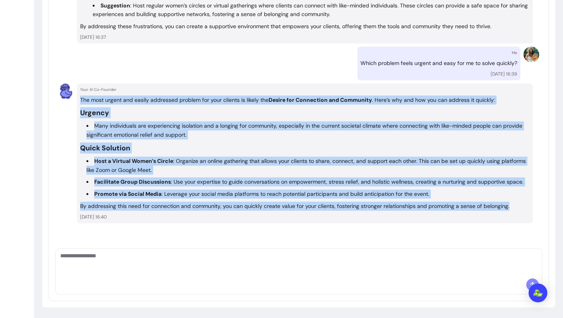
drag, startPoint x: 81, startPoint y: 98, endPoint x: 510, endPoint y: 205, distance: 442.8
click at [510, 205] on div "The most urgent and easily addressed problem for your clients is likely the Des…" at bounding box center [305, 152] width 450 height 115
copy div "The most urgent and easily addressed problem for your clients is likely the Des…"
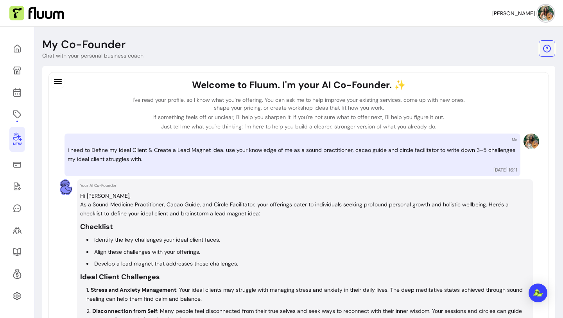
scroll to position [74, 0]
